Goal: Answer question/provide support: Share knowledge or assist other users

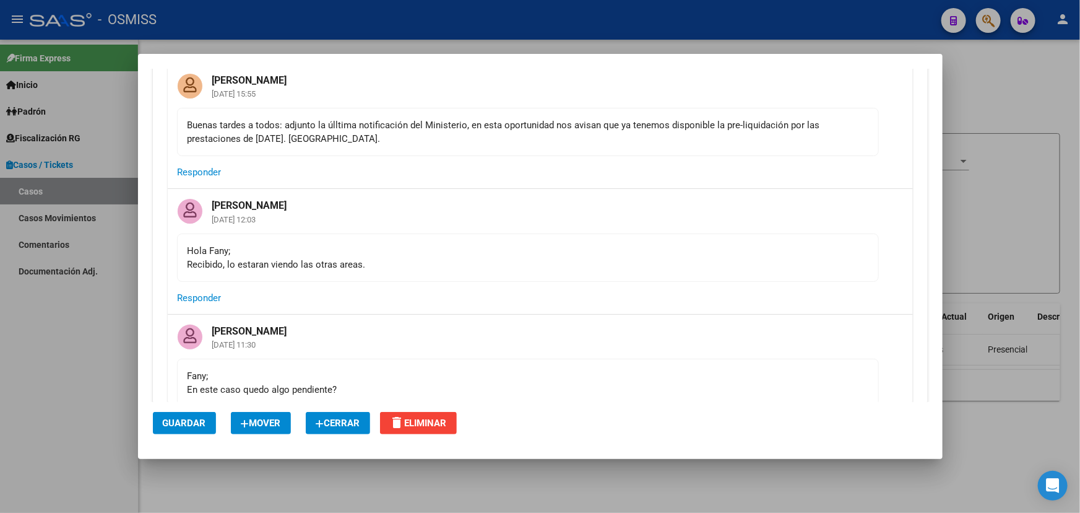
scroll to position [5066, 0]
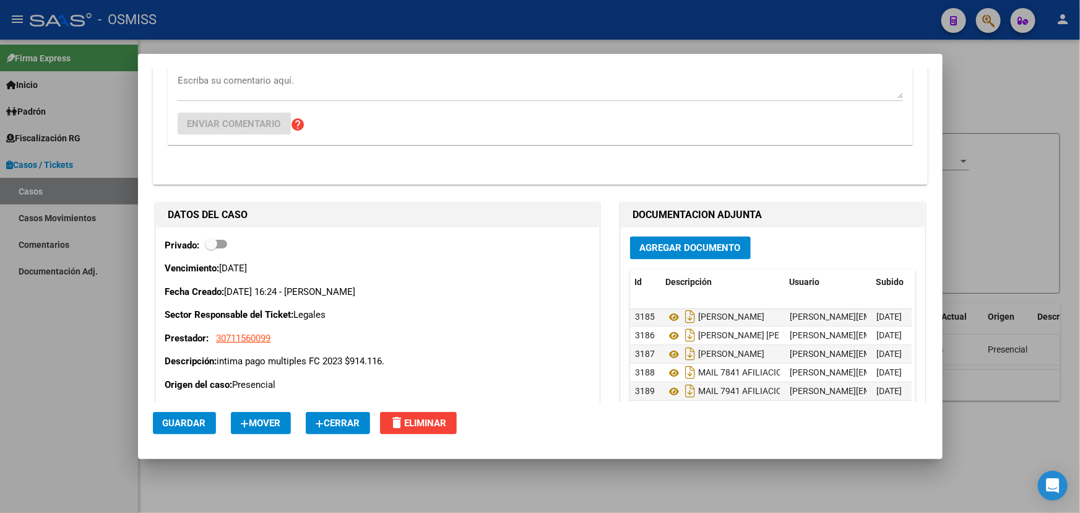
scroll to position [956, 0]
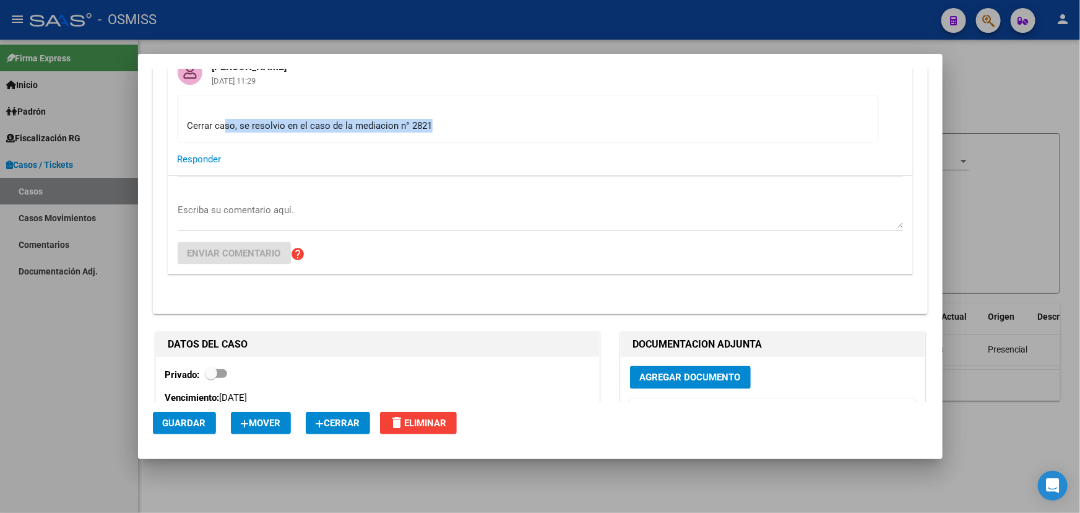
drag, startPoint x: 248, startPoint y: 130, endPoint x: 429, endPoint y: 132, distance: 180.8
click at [428, 132] on div "Cerrar caso, se resolvio en el caso de la mediacion n° 2821" at bounding box center [528, 118] width 681 height 27
click at [454, 132] on div "Cerrar caso, se resolvio en el caso de la mediacion n° 2821" at bounding box center [528, 118] width 681 height 27
click at [316, 132] on div "Cerrar caso, se resolvio en el caso de la mediacion n° 2821" at bounding box center [528, 118] width 681 height 27
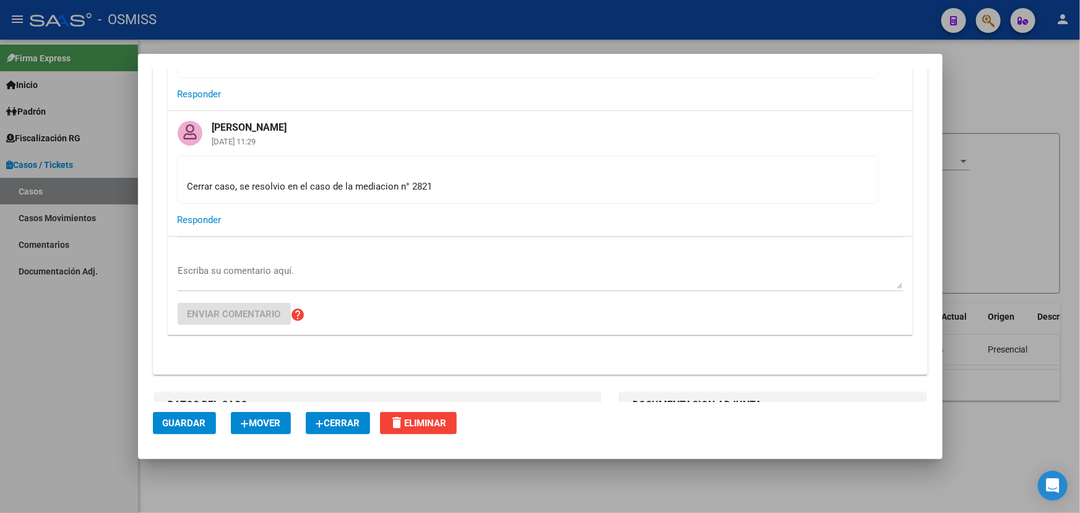
scroll to position [787, 0]
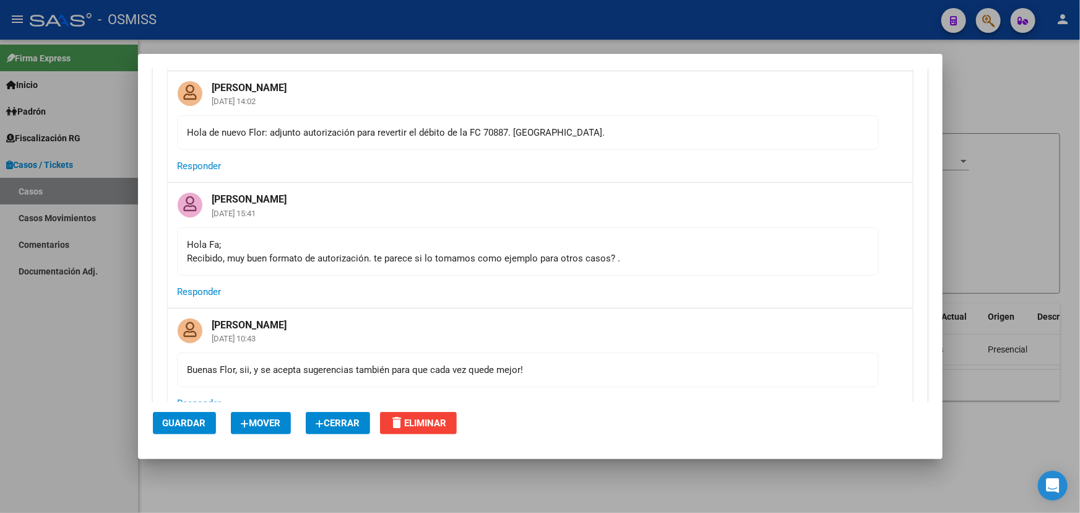
scroll to position [844, 0]
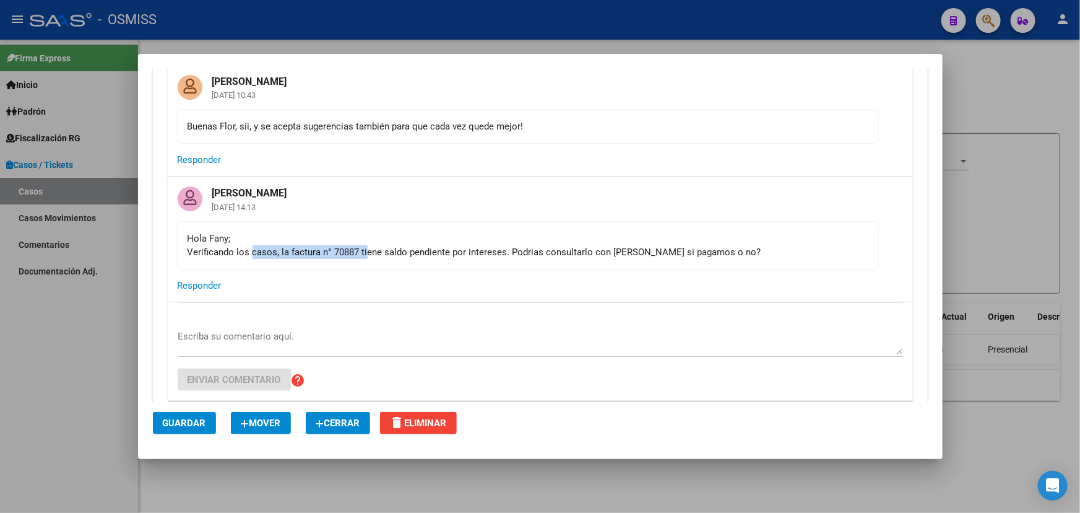
drag, startPoint x: 261, startPoint y: 250, endPoint x: 397, endPoint y: 254, distance: 135.6
click at [378, 254] on div "Hola Fany; Verificando los casos, la factura n° 70887 tiene saldo pendiente por…" at bounding box center [528, 244] width 681 height 27
drag, startPoint x: 465, startPoint y: 256, endPoint x: 610, endPoint y: 250, distance: 144.9
click at [474, 256] on div "Hola Fany; Verificando los casos, la factura n° 70887 tiene saldo pendiente por…" at bounding box center [528, 244] width 681 height 27
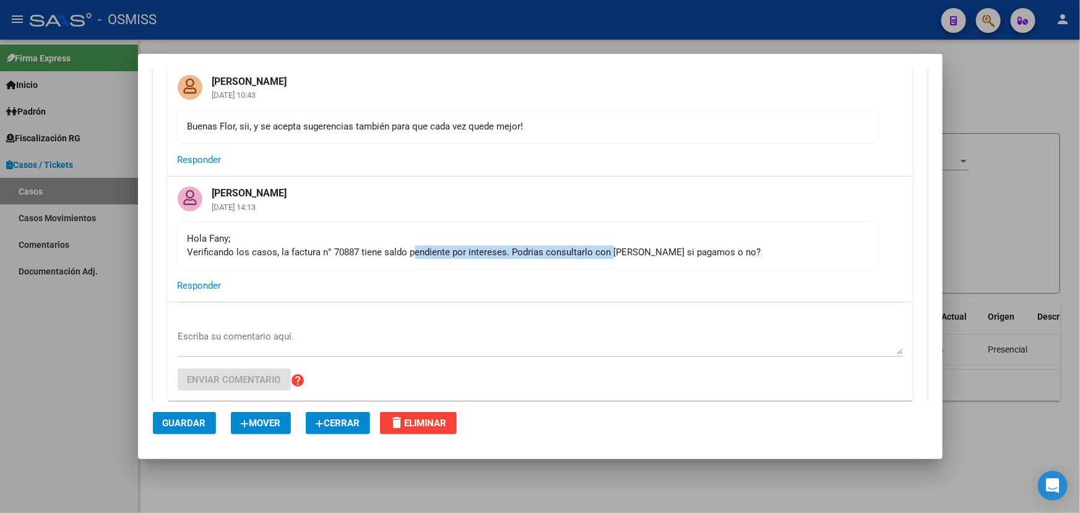
drag, startPoint x: 411, startPoint y: 252, endPoint x: 629, endPoint y: 256, distance: 217.9
click at [623, 256] on div "Hola Fany; Verificando los casos, la factura n° 70887 tiene saldo pendiente por…" at bounding box center [528, 244] width 681 height 27
click at [679, 256] on div "Hola Fany; Verificando los casos, la factura n° 70887 tiene saldo pendiente por…" at bounding box center [528, 244] width 681 height 27
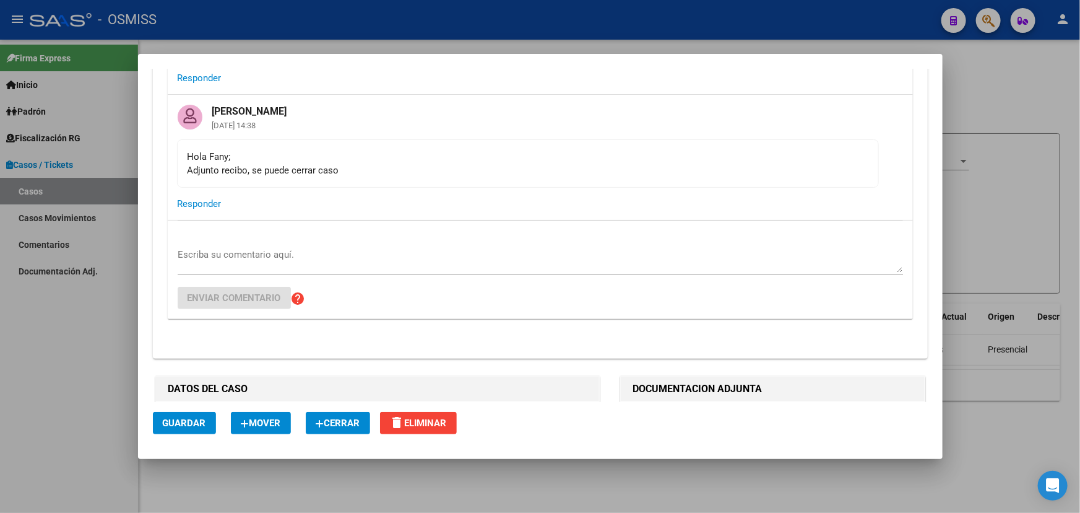
scroll to position [168, 0]
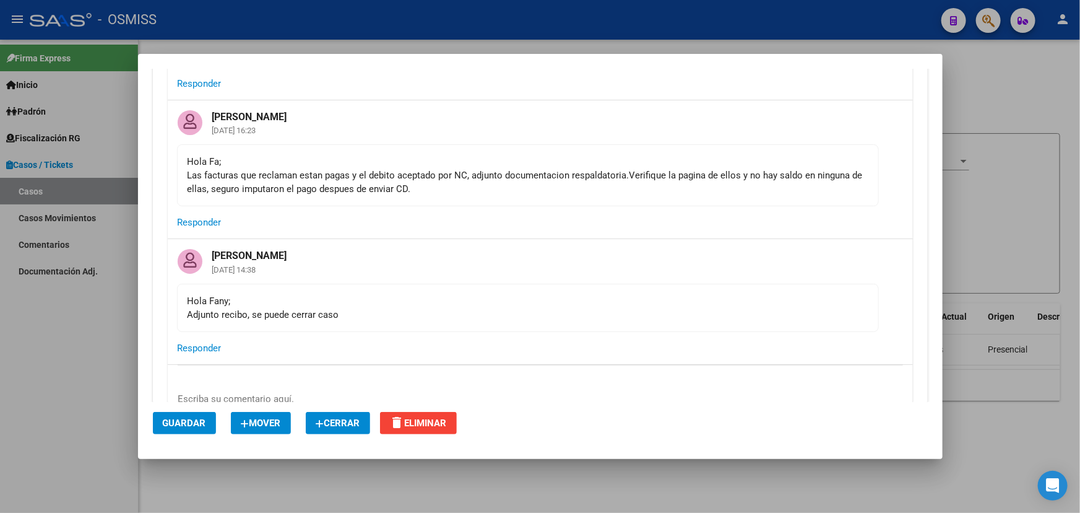
drag, startPoint x: 202, startPoint y: 319, endPoint x: 459, endPoint y: 334, distance: 257.3
click at [402, 318] on div "Hola Fany; Adjunto recibo, se puede cerrar caso" at bounding box center [528, 307] width 681 height 27
click at [474, 335] on mat-card-actions "Responder" at bounding box center [540, 348] width 745 height 32
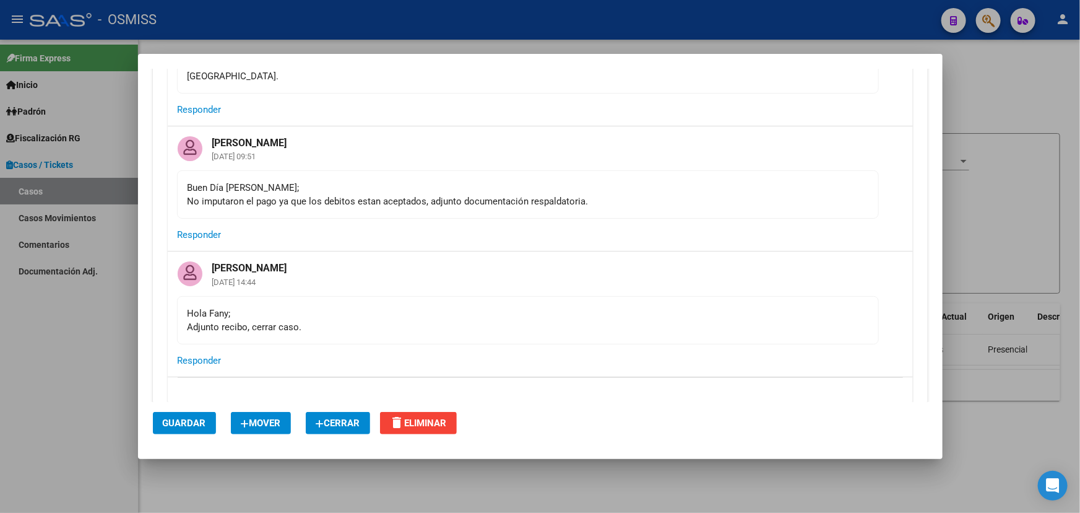
scroll to position [168, 0]
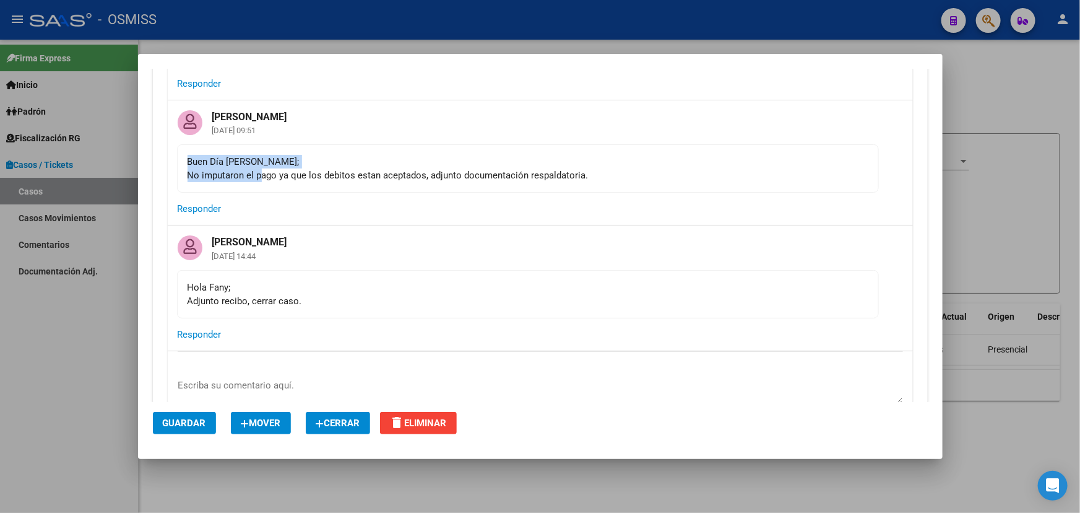
drag, startPoint x: 261, startPoint y: 180, endPoint x: 412, endPoint y: 160, distance: 151.7
click at [410, 159] on div "Buen Día [PERSON_NAME]; No imputaron el pago ya que los debitos estan aceptados…" at bounding box center [528, 168] width 681 height 27
click at [464, 170] on div "Buen Día [PERSON_NAME]; No imputaron el pago ya que los debitos estan aceptados…" at bounding box center [528, 168] width 681 height 27
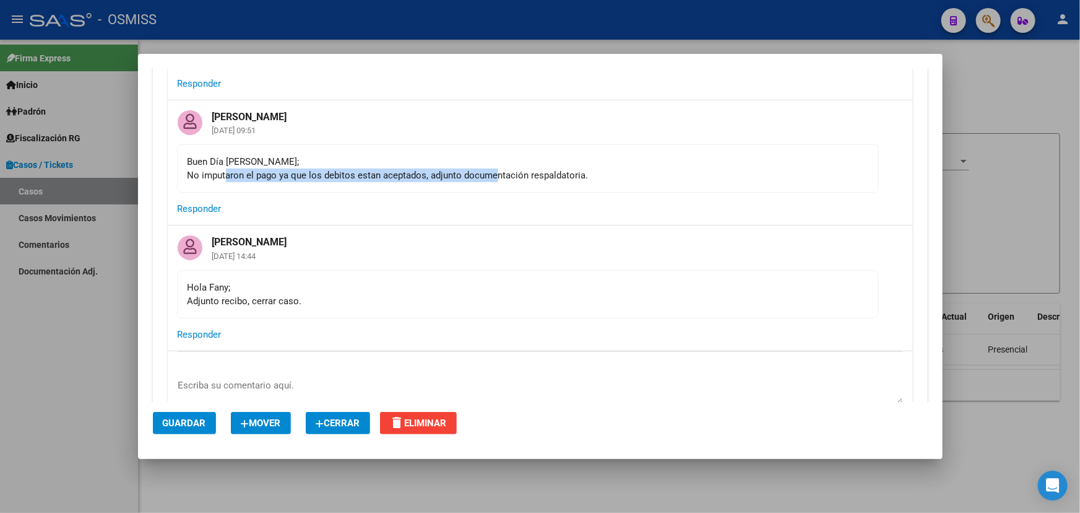
drag, startPoint x: 228, startPoint y: 177, endPoint x: 525, endPoint y: 186, distance: 296.6
click at [525, 186] on mat-card-content "Buen Día [PERSON_NAME]; No imputaron el pago ya que los debitos estan aceptados…" at bounding box center [528, 168] width 702 height 48
click at [551, 188] on mat-card-content "Buen Día [PERSON_NAME]; No imputaron el pago ya que los debitos estan aceptados…" at bounding box center [528, 168] width 702 height 48
drag, startPoint x: 202, startPoint y: 275, endPoint x: 306, endPoint y: 296, distance: 106.2
click at [305, 296] on mat-card-content "[PERSON_NAME]; Adjunto recibo, cerrar caso." at bounding box center [528, 294] width 702 height 48
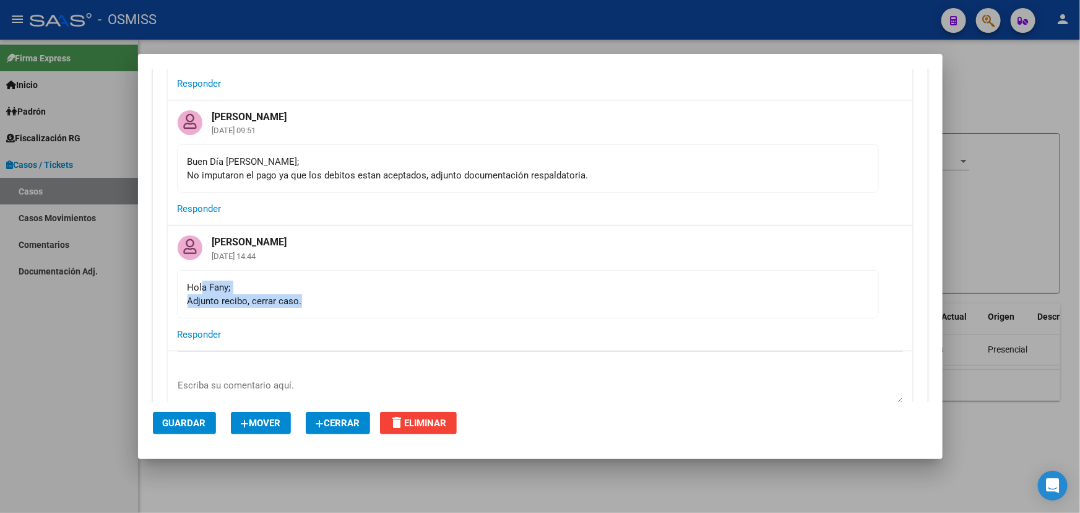
click at [307, 296] on div "[PERSON_NAME]; Adjunto recibo, cerrar caso." at bounding box center [528, 293] width 681 height 27
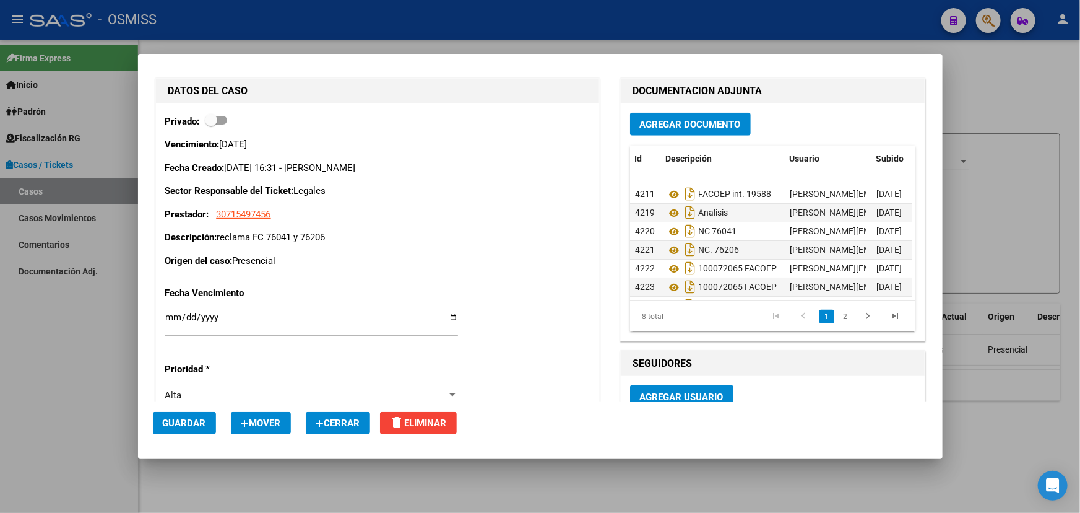
scroll to position [619, 0]
